Goal: Transaction & Acquisition: Purchase product/service

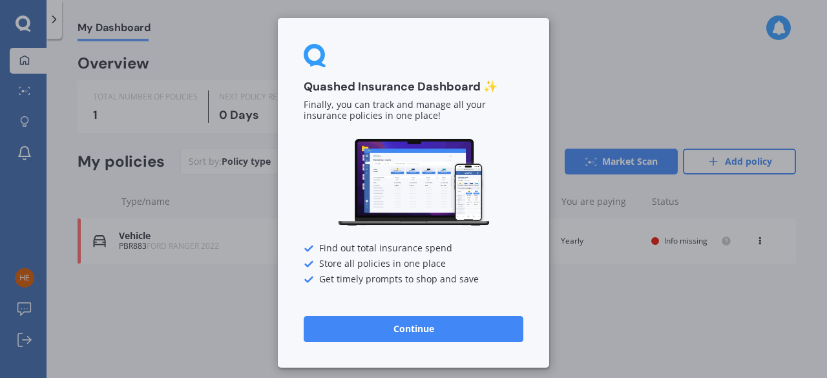
click at [452, 330] on button "Continue" at bounding box center [414, 329] width 220 height 26
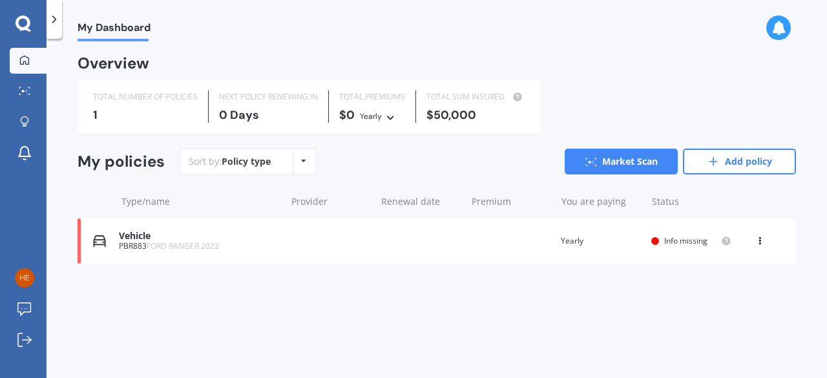
click at [759, 242] on icon at bounding box center [759, 239] width 9 height 8
click at [735, 287] on div "Delete" at bounding box center [732, 292] width 128 height 26
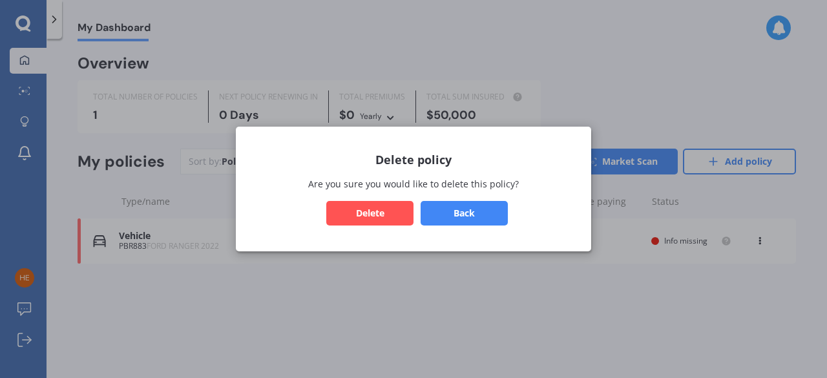
click at [379, 214] on button "Delete" at bounding box center [369, 213] width 87 height 25
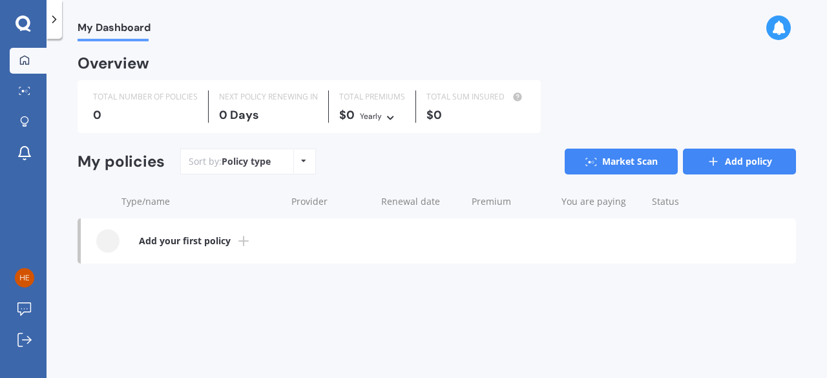
click at [745, 166] on link "Add policy" at bounding box center [739, 162] width 113 height 26
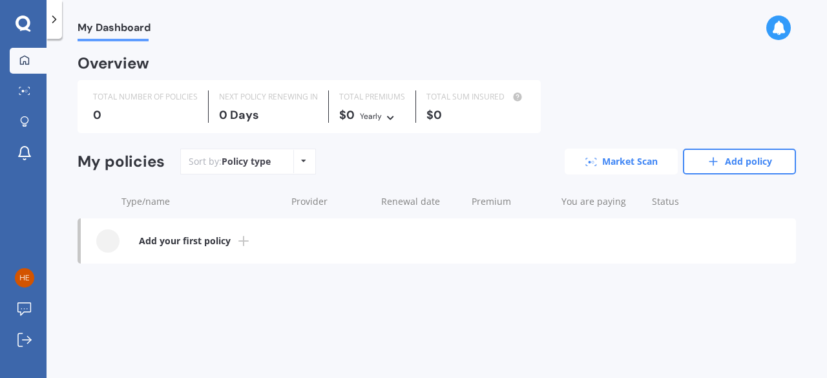
click at [639, 157] on link "Market Scan" at bounding box center [621, 162] width 113 height 26
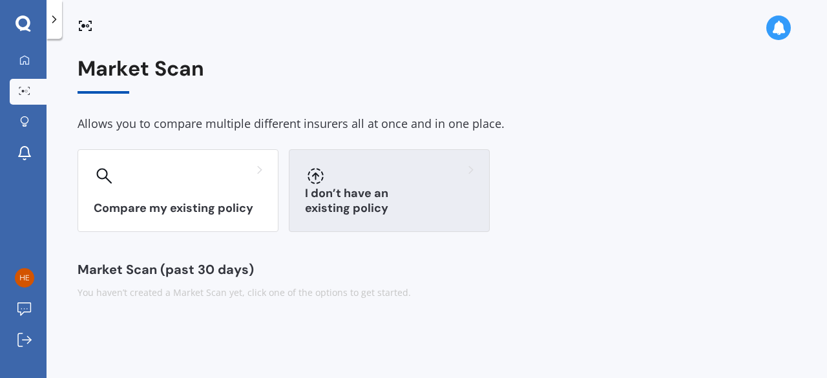
click at [434, 188] on div "I don’t have an existing policy" at bounding box center [389, 190] width 201 height 83
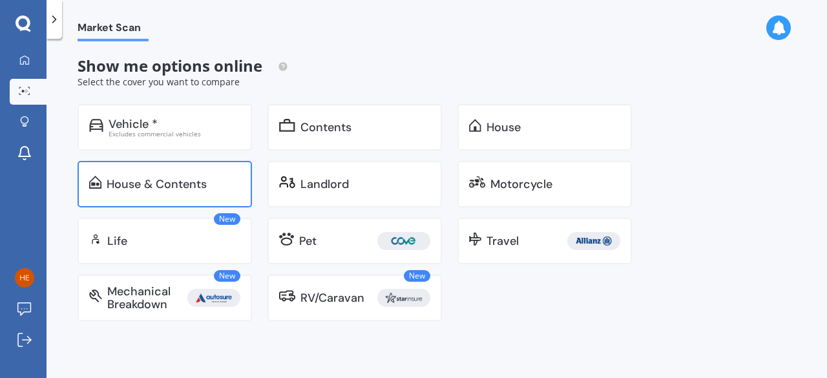
click at [206, 167] on div "House & Contents" at bounding box center [165, 184] width 174 height 47
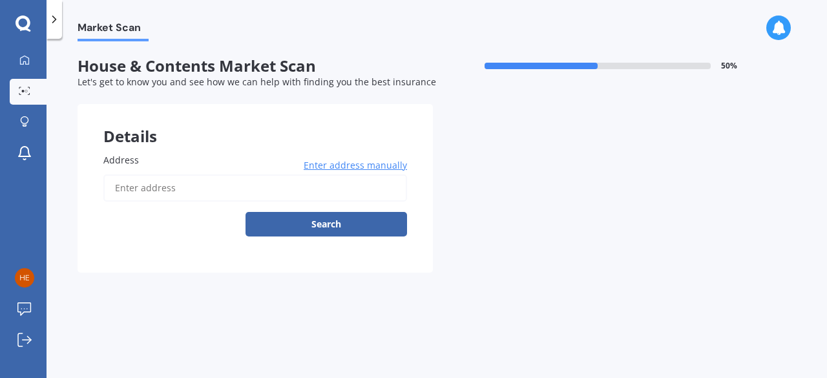
click at [206, 185] on input "Address" at bounding box center [255, 187] width 304 height 27
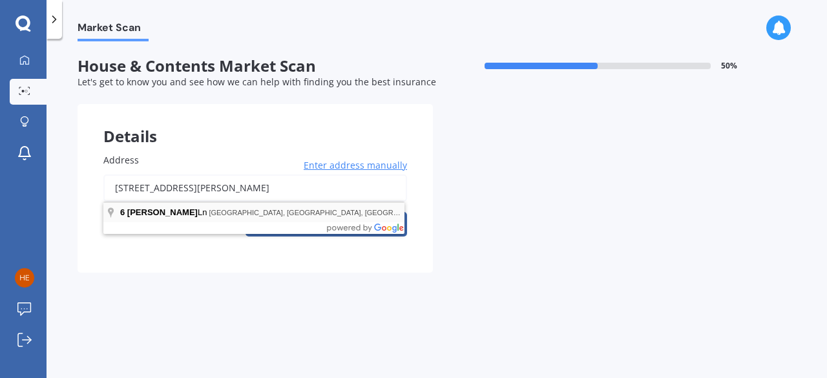
type input "6 Nobles Lane, Lower Shotover, Queenstown 9304"
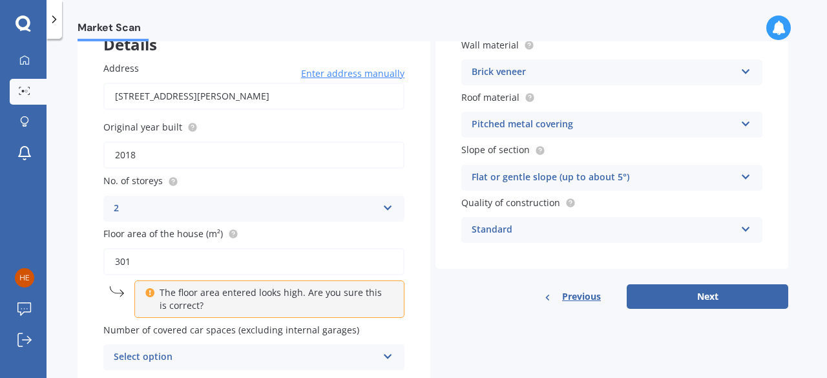
scroll to position [88, 0]
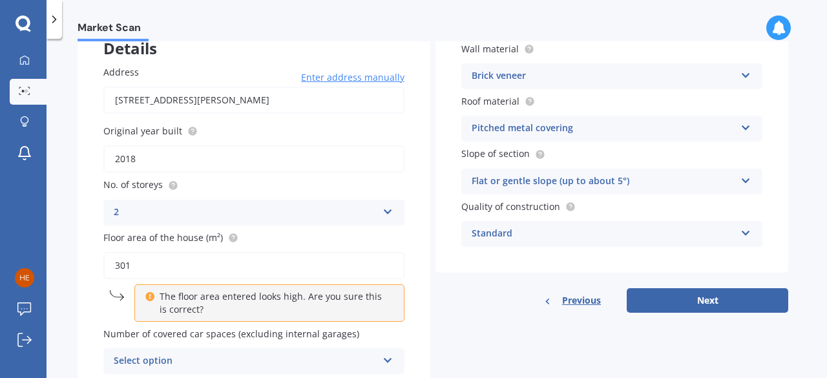
drag, startPoint x: 816, startPoint y: 183, endPoint x: 547, endPoint y: 257, distance: 278.3
click at [547, 257] on div "Wall material Brick veneer Artificial weatherboard/plank cladding Blockwork Bri…" at bounding box center [612, 144] width 353 height 257
click at [573, 231] on div "Standard" at bounding box center [604, 234] width 264 height 16
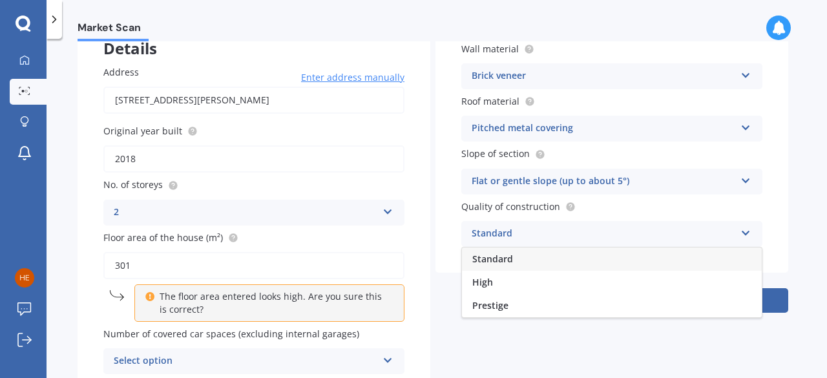
click at [573, 231] on div "Standard" at bounding box center [604, 234] width 264 height 16
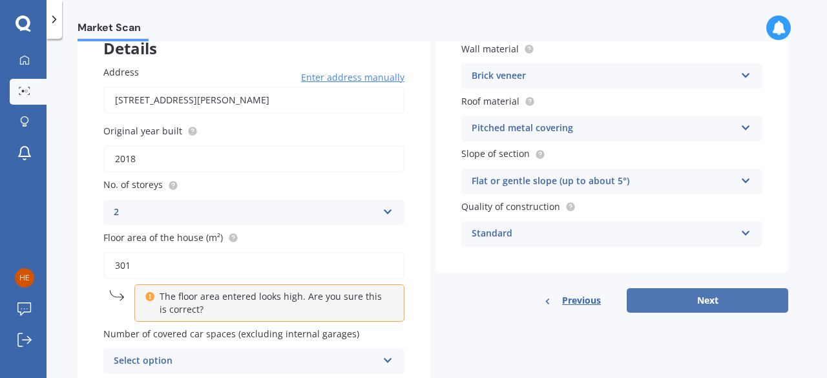
click at [688, 299] on button "Next" at bounding box center [708, 300] width 162 height 25
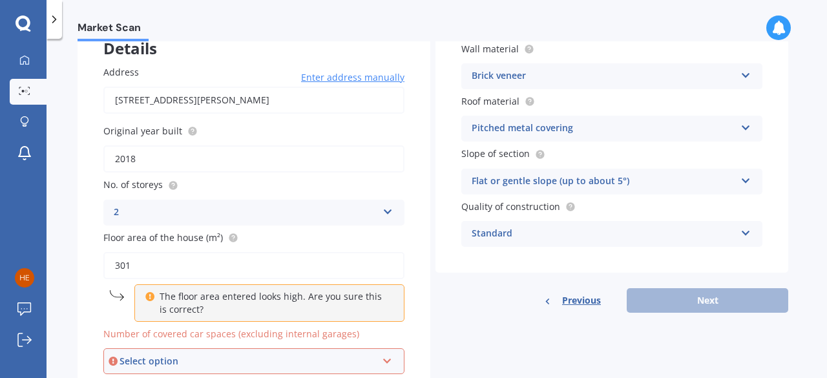
drag, startPoint x: 819, startPoint y: 116, endPoint x: 824, endPoint y: 141, distance: 25.1
click at [824, 141] on div "Market Scan House & Contents Market Scan 50 % Let's get to know you and see how…" at bounding box center [437, 210] width 781 height 339
click at [371, 360] on div "Select option" at bounding box center [248, 361] width 257 height 14
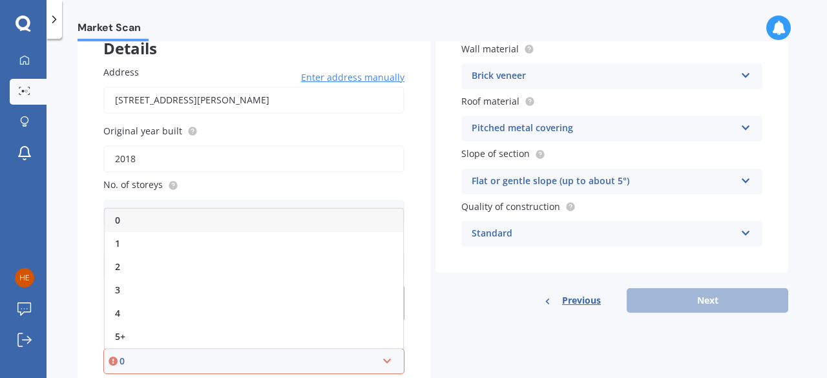
click at [343, 222] on div "0" at bounding box center [254, 220] width 299 height 23
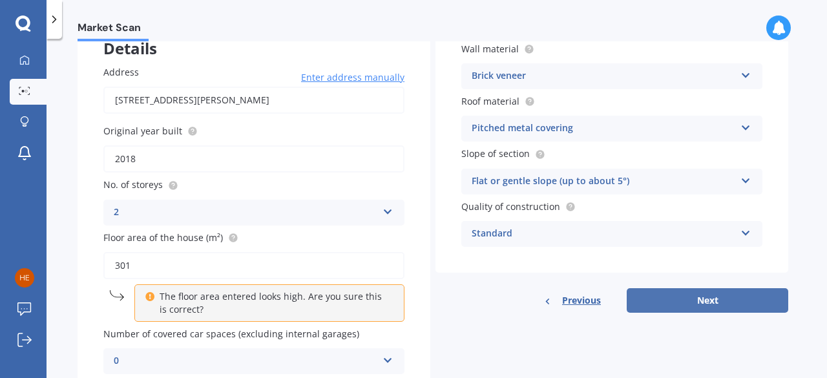
click at [704, 306] on button "Next" at bounding box center [708, 300] width 162 height 25
select select "09"
select select "06"
select select "1984"
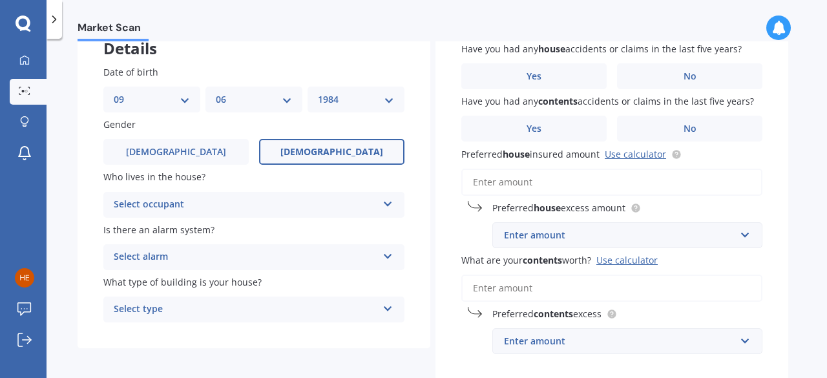
scroll to position [0, 0]
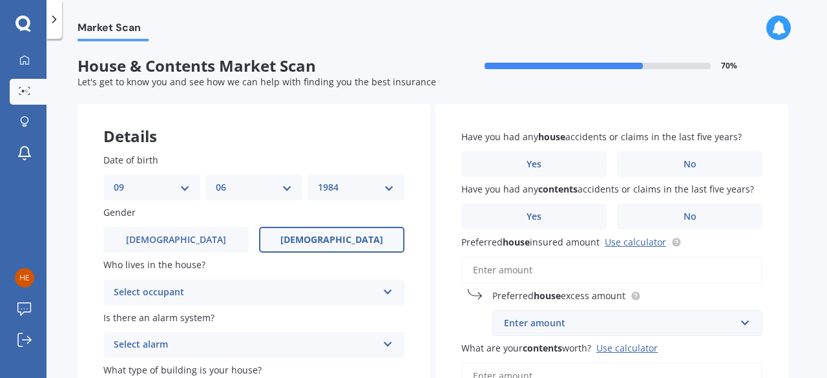
click at [365, 285] on div "Select occupant" at bounding box center [246, 293] width 264 height 16
click at [341, 328] on div "Owner" at bounding box center [254, 317] width 300 height 23
click at [341, 348] on div "Select alarm" at bounding box center [246, 345] width 264 height 16
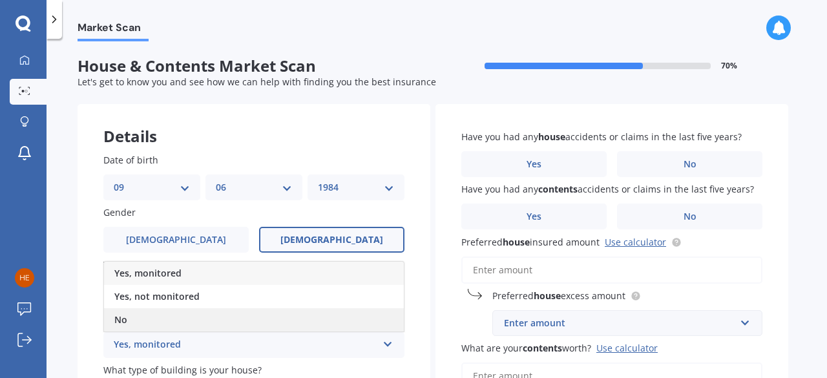
click at [338, 324] on div "No" at bounding box center [254, 319] width 300 height 23
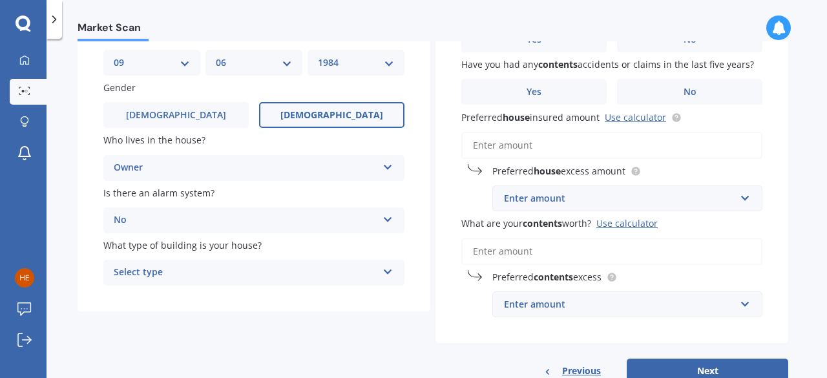
scroll to position [156, 0]
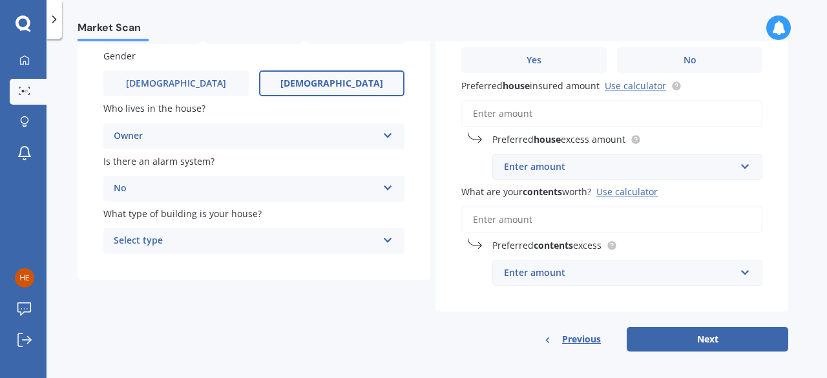
click at [378, 235] on div "Select type Freestanding Multi-unit (in a block of 6 or less) Multi-unit (in a …" at bounding box center [253, 241] width 301 height 26
click at [348, 263] on div "Freestanding" at bounding box center [254, 266] width 300 height 23
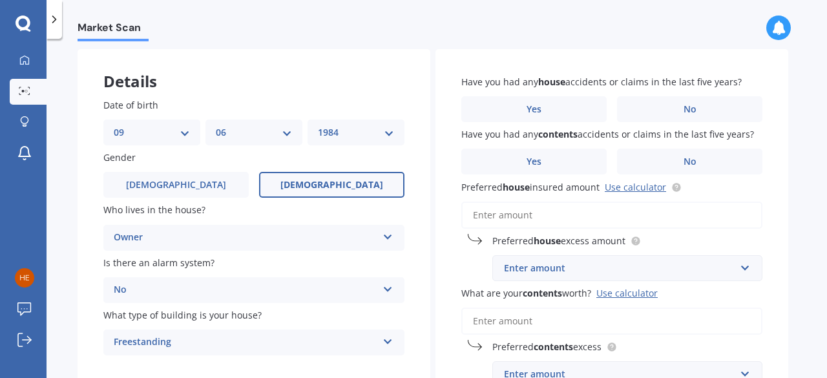
scroll to position [45, 0]
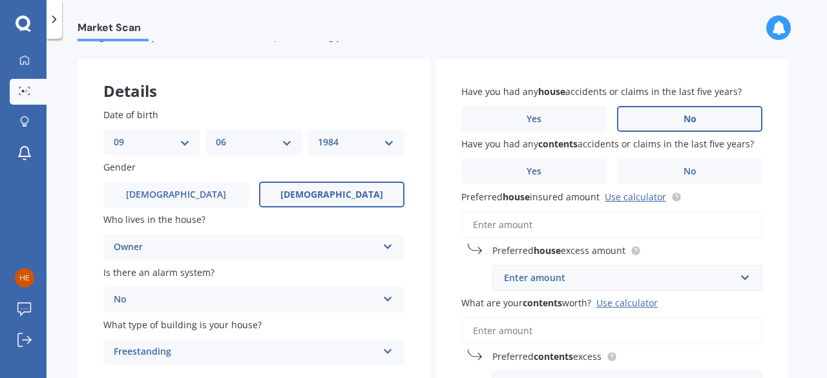
click at [663, 121] on label "No" at bounding box center [689, 119] width 145 height 26
click at [0, 0] on input "No" at bounding box center [0, 0] width 0 height 0
click at [681, 173] on label "No" at bounding box center [689, 171] width 145 height 26
click at [0, 0] on input "No" at bounding box center [0, 0] width 0 height 0
click at [643, 196] on link "Use calculator" at bounding box center [635, 197] width 61 height 12
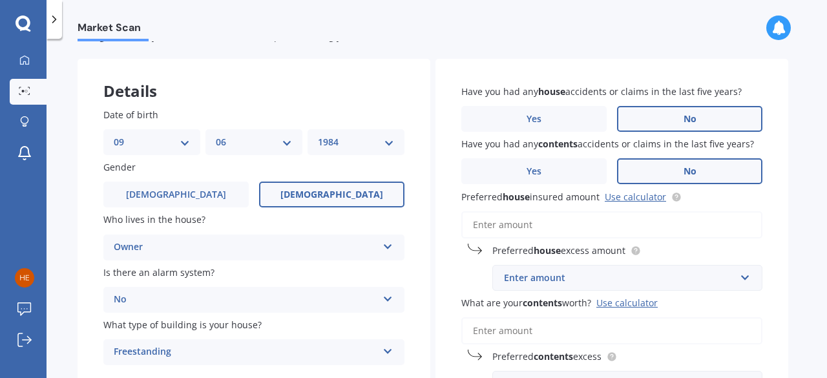
click at [721, 226] on input "Preferred house insured amount Use calculator" at bounding box center [611, 224] width 301 height 27
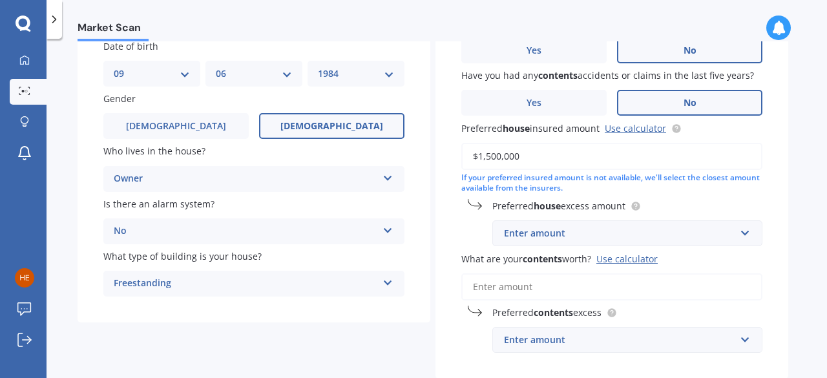
scroll to position [118, 0]
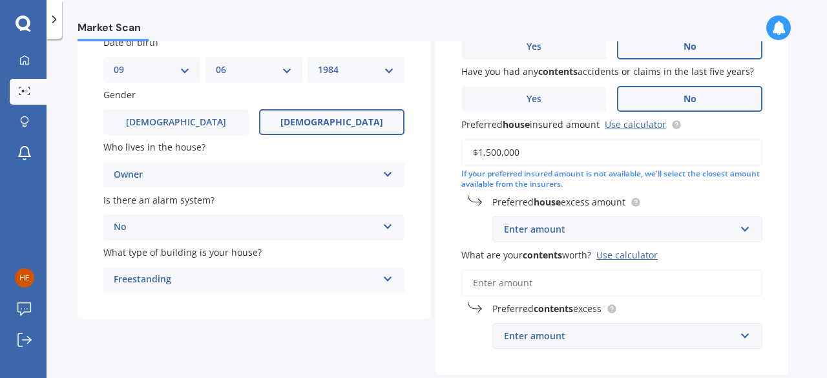
type input "$1,500,000"
click at [748, 228] on input "text" at bounding box center [623, 229] width 259 height 25
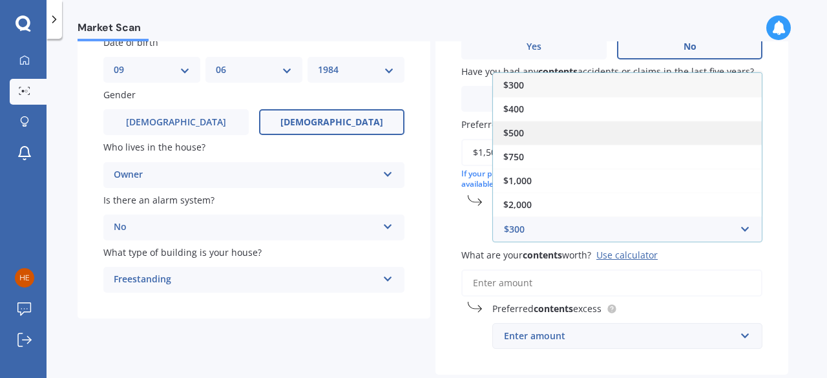
click at [716, 135] on div "$500" at bounding box center [627, 133] width 269 height 24
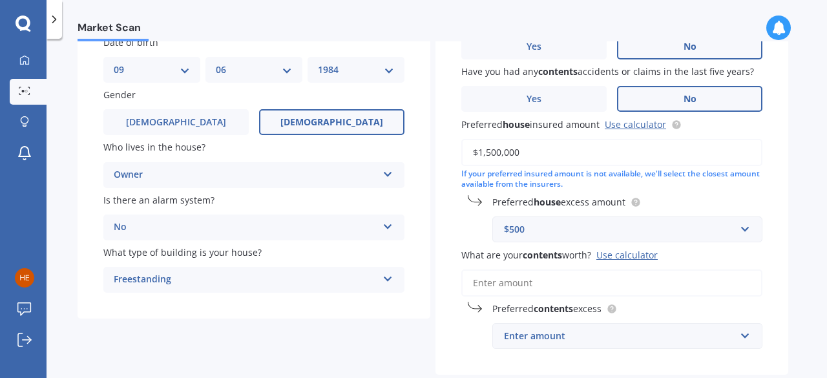
click at [654, 257] on div "Use calculator" at bounding box center [627, 255] width 61 height 12
click at [654, 269] on input "What are your contents worth? Use calculator" at bounding box center [611, 282] width 301 height 27
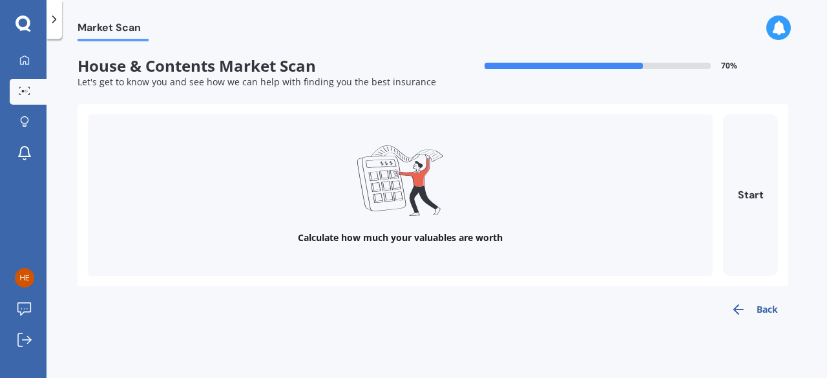
scroll to position [0, 0]
click at [741, 188] on button "Start" at bounding box center [750, 195] width 55 height 162
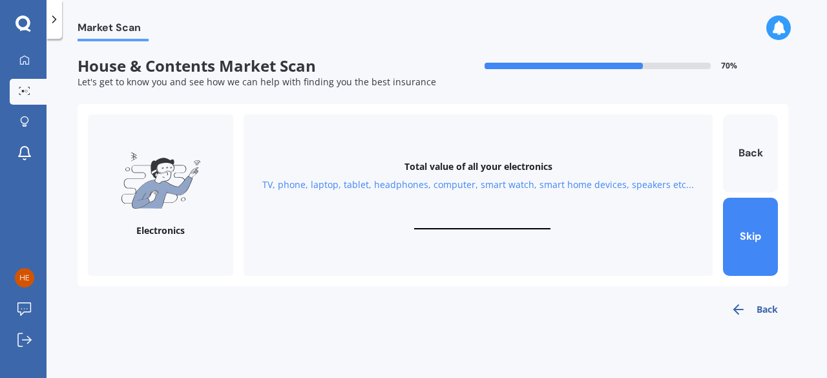
click at [443, 218] on input "text" at bounding box center [482, 223] width 136 height 12
type input "$15,000"
click at [755, 242] on button "Next" at bounding box center [750, 237] width 55 height 78
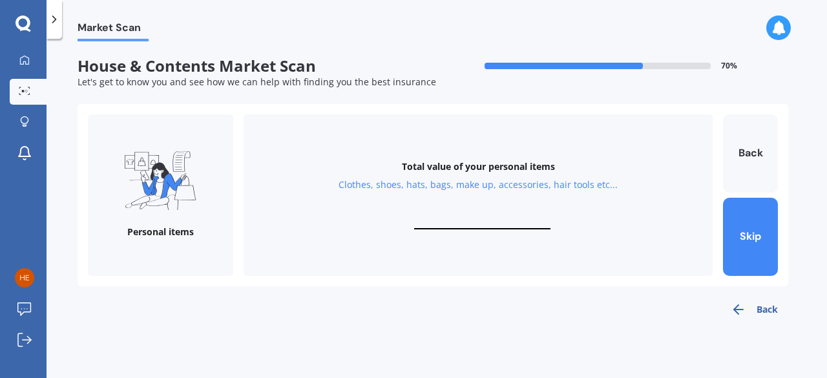
click at [478, 217] on input "text" at bounding box center [482, 223] width 136 height 12
type input "$20,000"
click at [763, 232] on button "Next" at bounding box center [750, 237] width 55 height 78
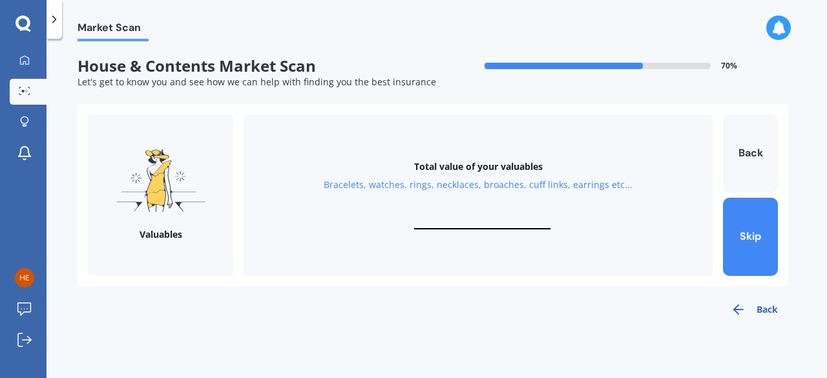
click at [487, 211] on div "Total value of your valuables Bracelets, watches, rings, necklaces, broaches, c…" at bounding box center [478, 195] width 469 height 162
click at [483, 217] on div "Total value of your valuables Bracelets, watches, rings, necklaces, broaches, c…" at bounding box center [478, 195] width 469 height 162
click at [483, 227] on input "text" at bounding box center [482, 223] width 136 height 12
type input "$20,000"
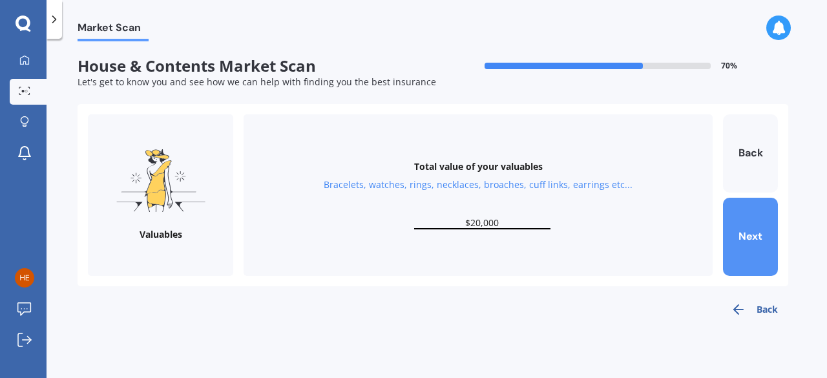
click at [746, 233] on button "Next" at bounding box center [750, 237] width 55 height 78
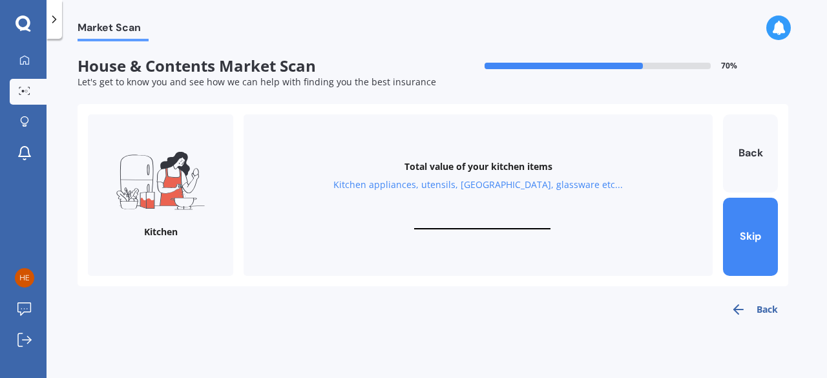
click at [484, 213] on div "Total value of your kitchen items Kitchen appliances, utensils, china, glasswar…" at bounding box center [478, 195] width 469 height 162
click at [482, 220] on input "text" at bounding box center [482, 223] width 136 height 12
type input "$5"
type input "$5,000"
click at [735, 233] on button "Next" at bounding box center [750, 237] width 55 height 78
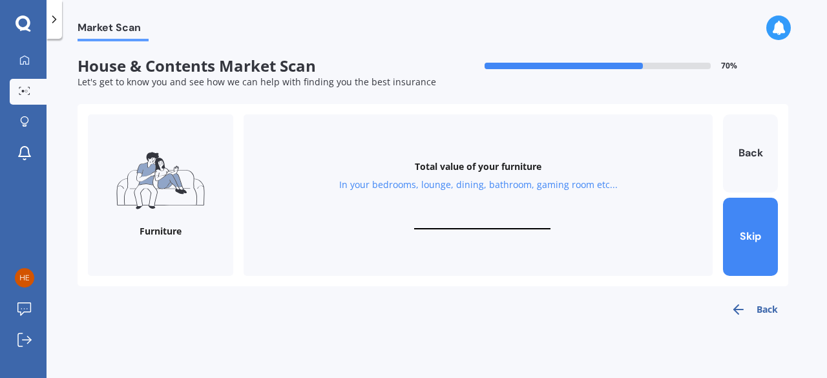
click at [461, 219] on input "text" at bounding box center [482, 223] width 136 height 12
type input "$30,000"
click at [748, 237] on button "Next" at bounding box center [750, 237] width 55 height 78
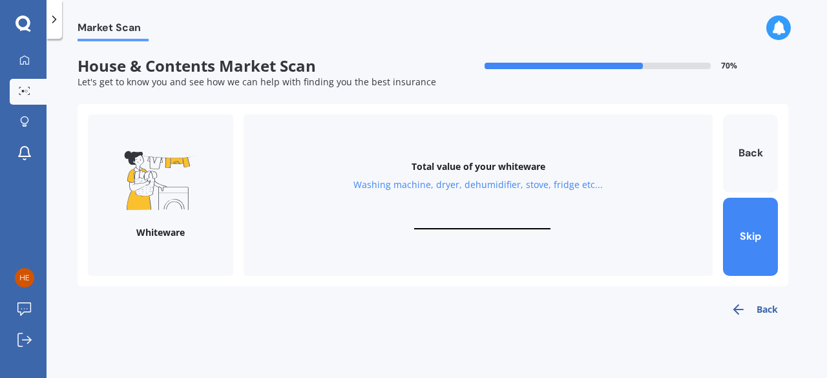
click at [490, 218] on input "text" at bounding box center [482, 223] width 136 height 12
type input "$15,000"
click at [759, 235] on button "Next" at bounding box center [750, 237] width 55 height 78
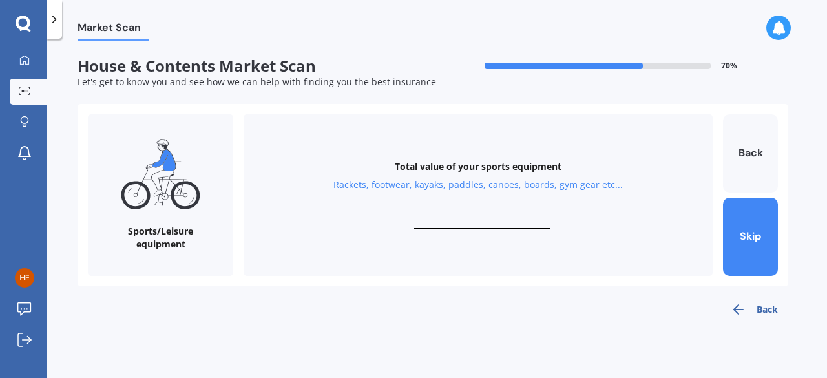
click at [493, 215] on div "Total value of your sports equipment Rackets, footwear, kayaks, paddles, canoes…" at bounding box center [478, 195] width 469 height 162
click at [489, 220] on input "text" at bounding box center [482, 223] width 136 height 12
type input "$3,000"
click at [757, 240] on button "Next" at bounding box center [750, 237] width 55 height 78
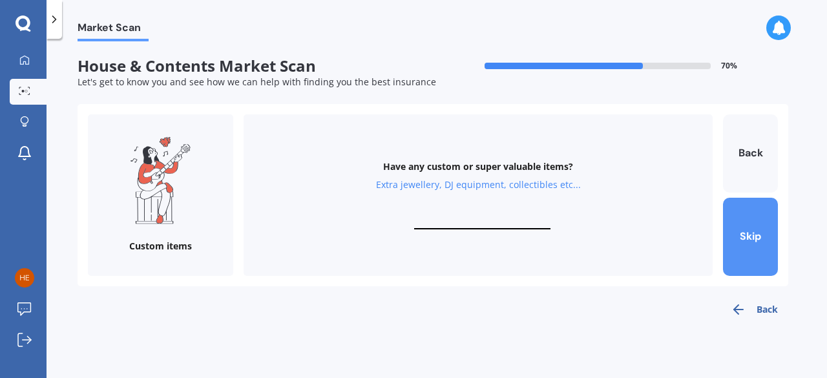
click at [757, 240] on button "Skip" at bounding box center [750, 237] width 55 height 78
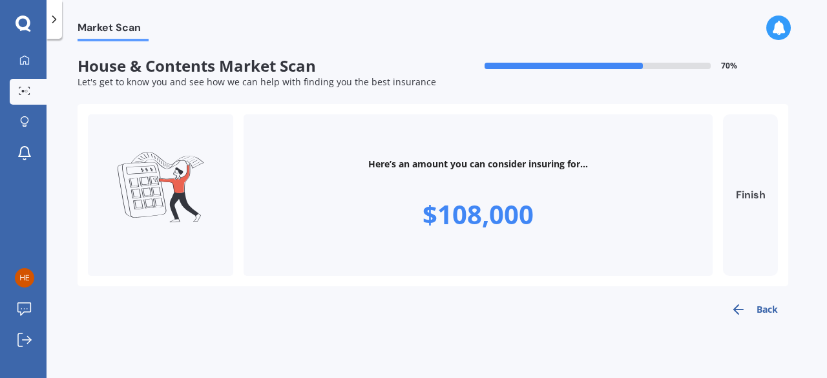
click at [750, 195] on button "Finish" at bounding box center [750, 195] width 55 height 162
type input "$108,000"
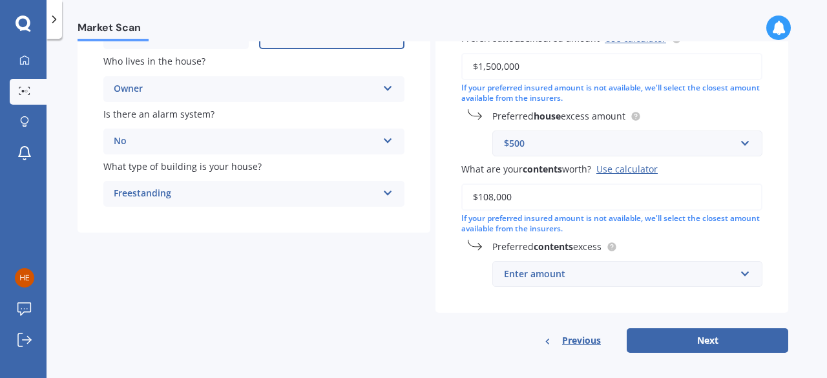
scroll to position [213, 0]
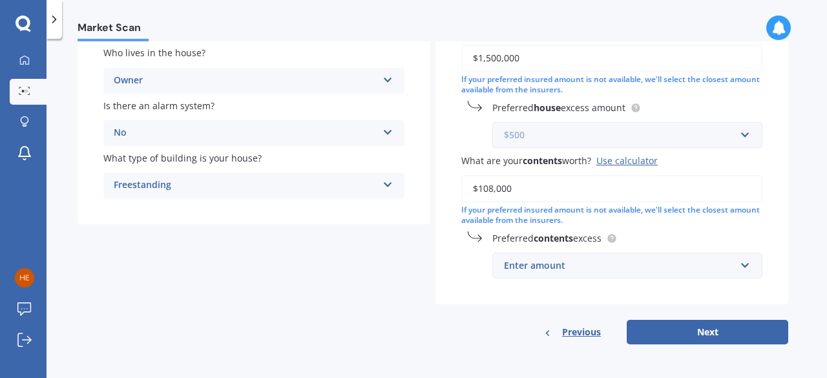
click at [743, 132] on input "text" at bounding box center [623, 135] width 259 height 25
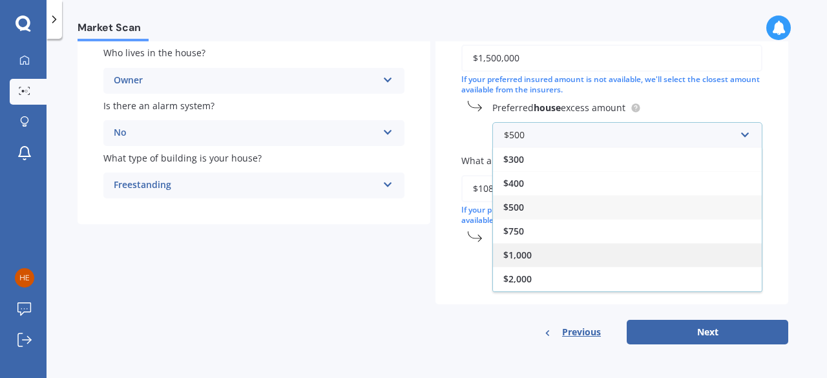
click at [730, 245] on div "$1,000" at bounding box center [627, 255] width 269 height 24
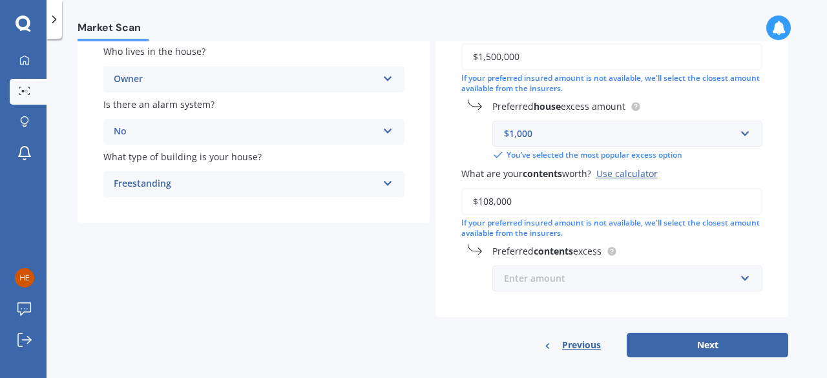
click at [739, 275] on input "text" at bounding box center [623, 278] width 259 height 25
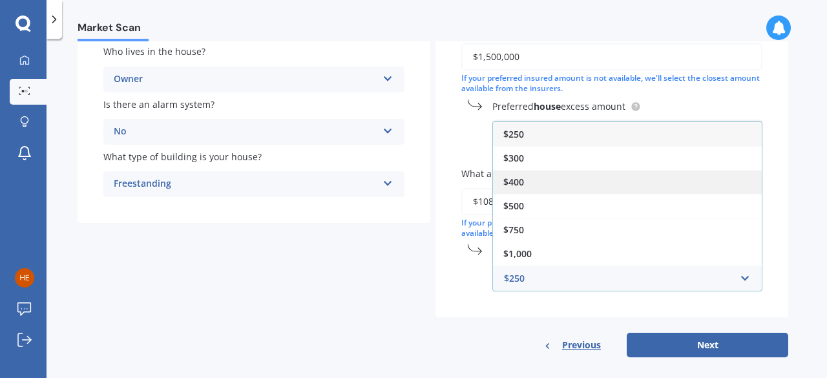
click at [722, 176] on div "$400" at bounding box center [627, 182] width 269 height 24
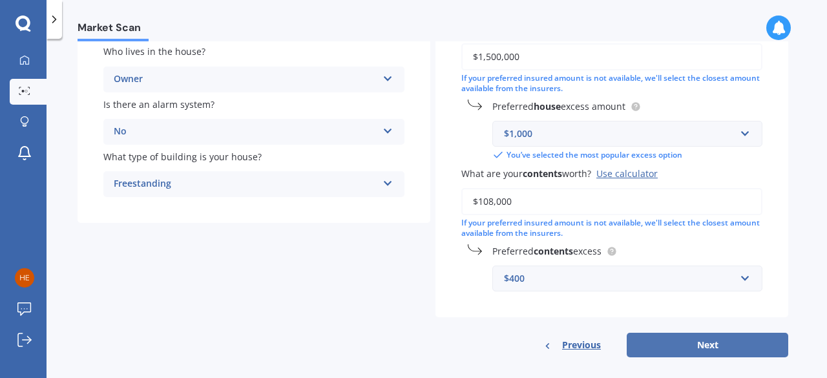
click at [732, 342] on button "Next" at bounding box center [708, 345] width 162 height 25
select select "09"
select select "06"
select select "1984"
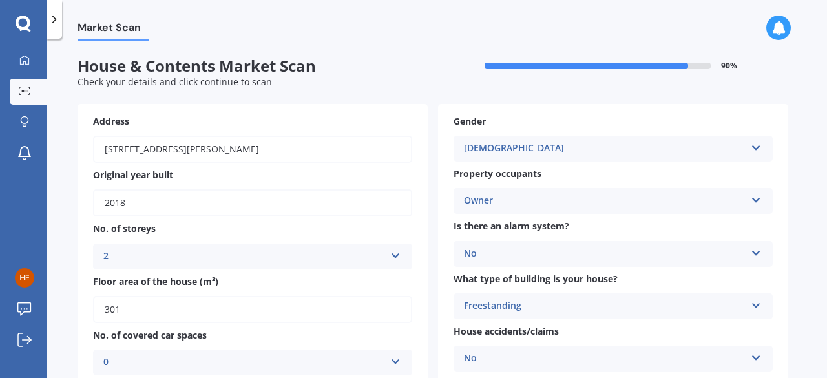
scroll to position [1, 0]
drag, startPoint x: 818, startPoint y: 135, endPoint x: 818, endPoint y: 159, distance: 23.9
click at [818, 159] on div "Market Scan House & Contents Market Scan 90 % Check your details and click cont…" at bounding box center [437, 210] width 781 height 339
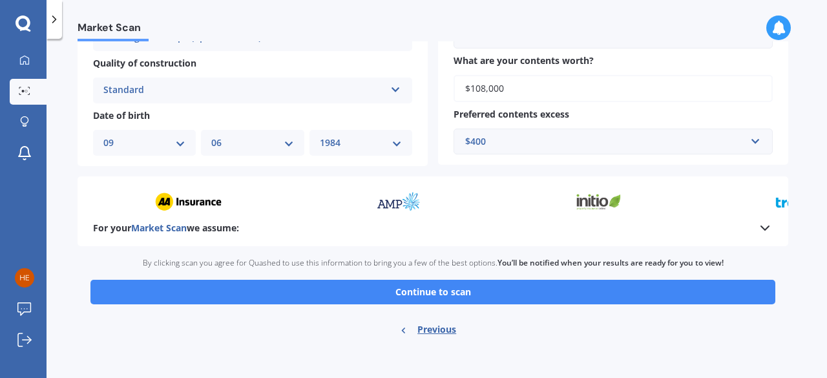
scroll to position [489, 0]
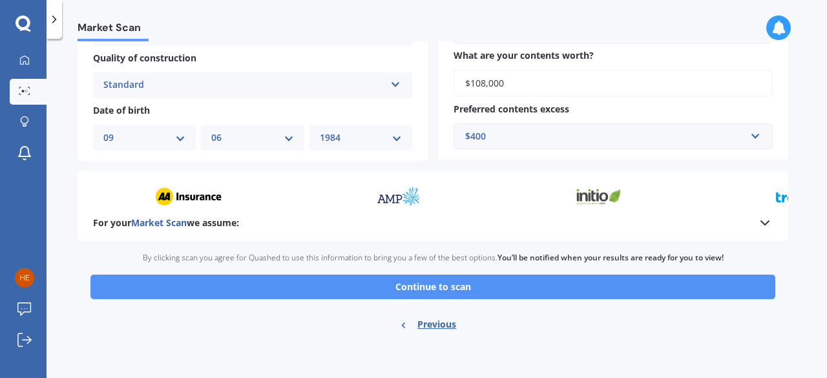
click at [533, 291] on button "Continue to scan" at bounding box center [432, 287] width 685 height 25
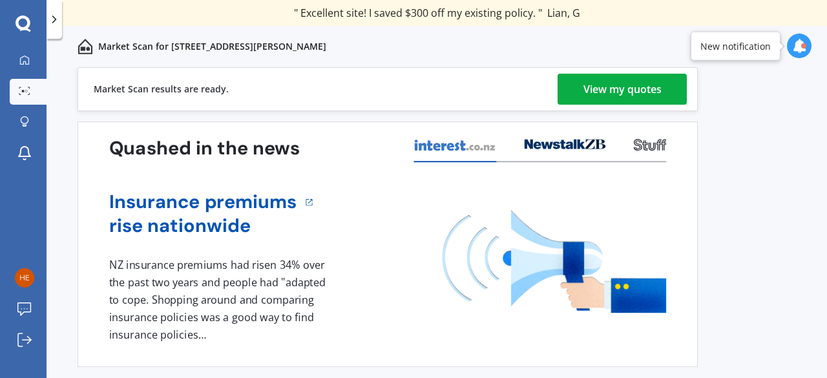
click at [612, 94] on div "View my quotes" at bounding box center [623, 89] width 78 height 31
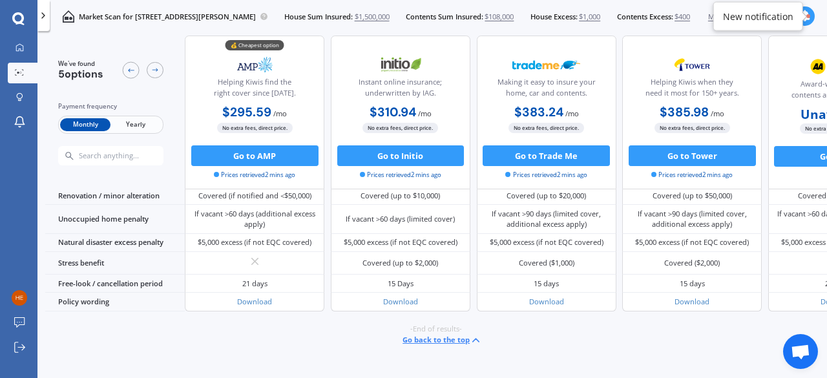
scroll to position [609, 0]
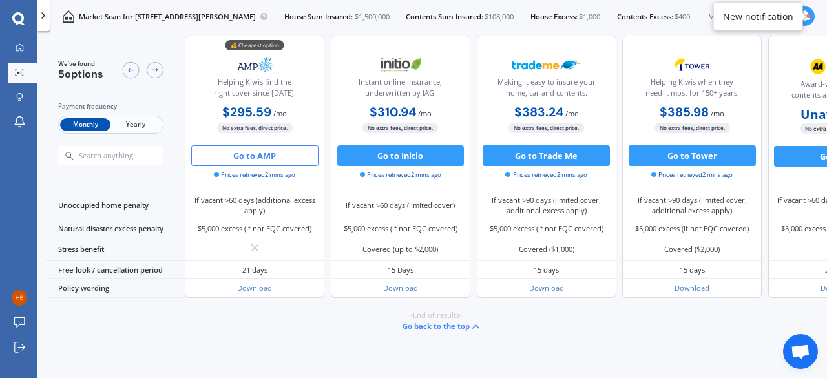
click at [288, 158] on button "Go to AMP" at bounding box center [254, 155] width 127 height 21
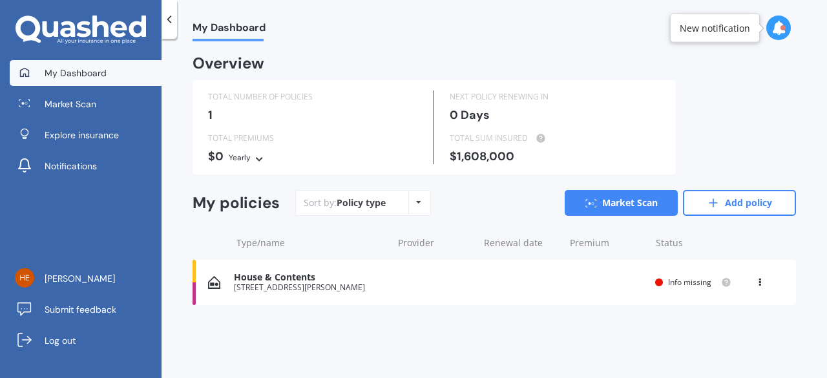
click at [697, 281] on span "Info missing" at bounding box center [689, 282] width 43 height 11
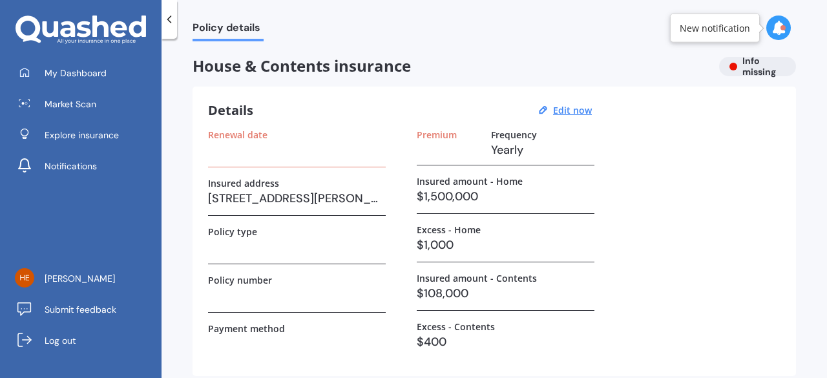
click at [165, 22] on icon at bounding box center [169, 19] width 13 height 13
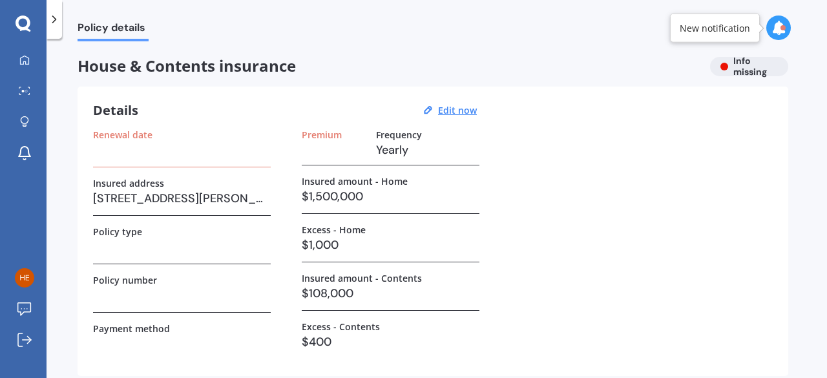
click at [734, 23] on div "New notification" at bounding box center [715, 27] width 70 height 13
click at [777, 30] on icon at bounding box center [779, 28] width 14 height 14
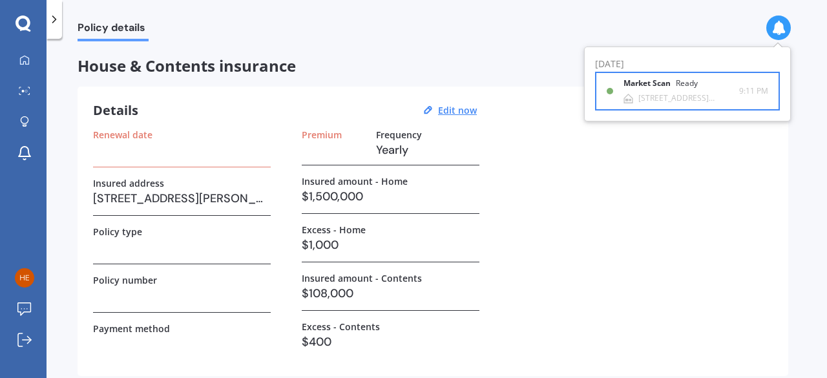
click at [679, 94] on div "[STREET_ADDRESS][PERSON_NAME]" at bounding box center [689, 98] width 101 height 9
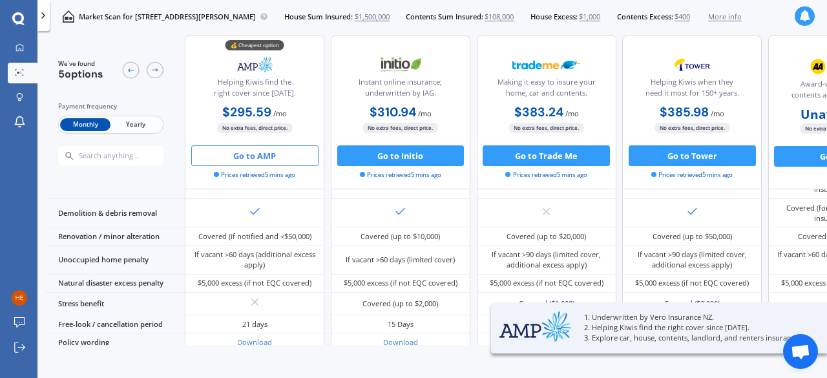
scroll to position [609, 0]
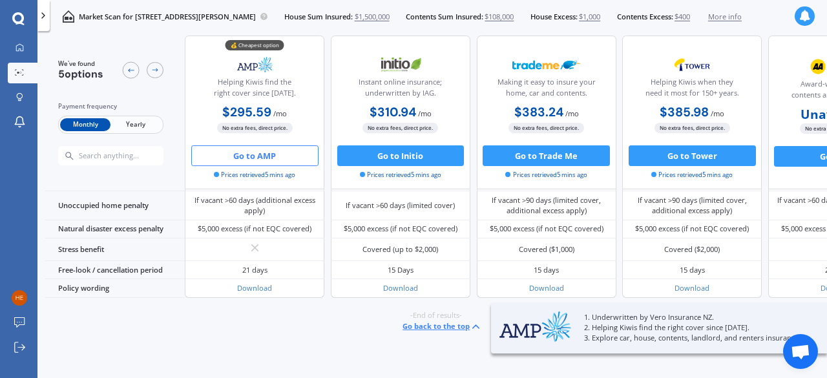
click at [271, 156] on button "Go to AMP" at bounding box center [254, 155] width 127 height 21
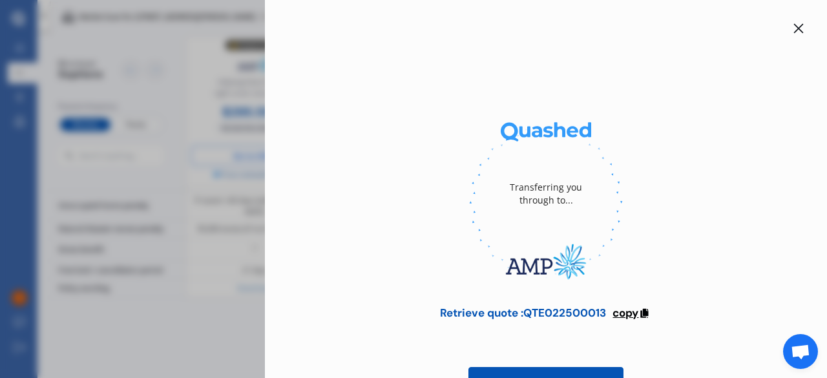
click at [631, 310] on span "copy" at bounding box center [626, 313] width 26 height 14
